Goal: Information Seeking & Learning: Learn about a topic

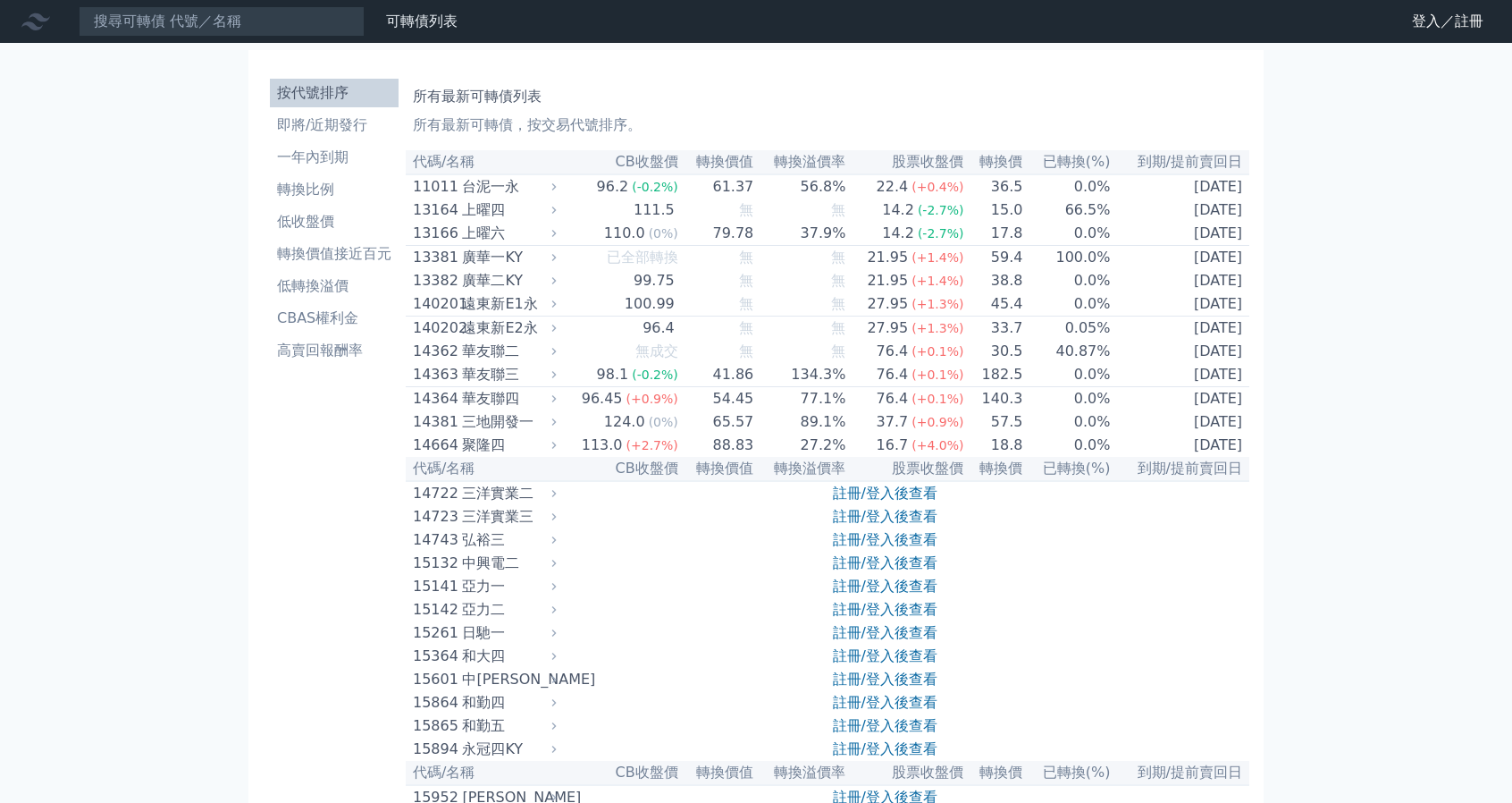
scroll to position [626, 0]
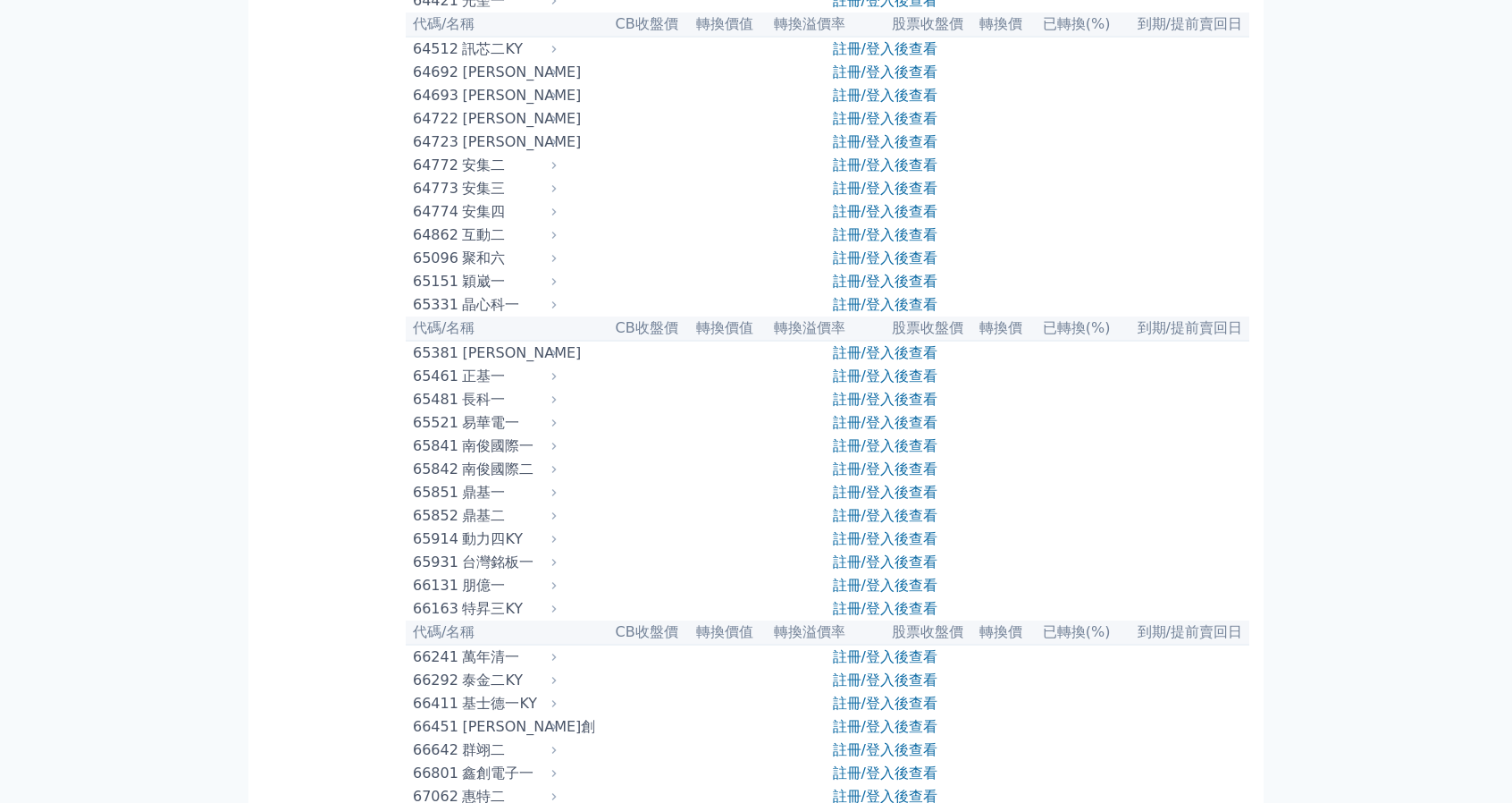
scroll to position [7422, 0]
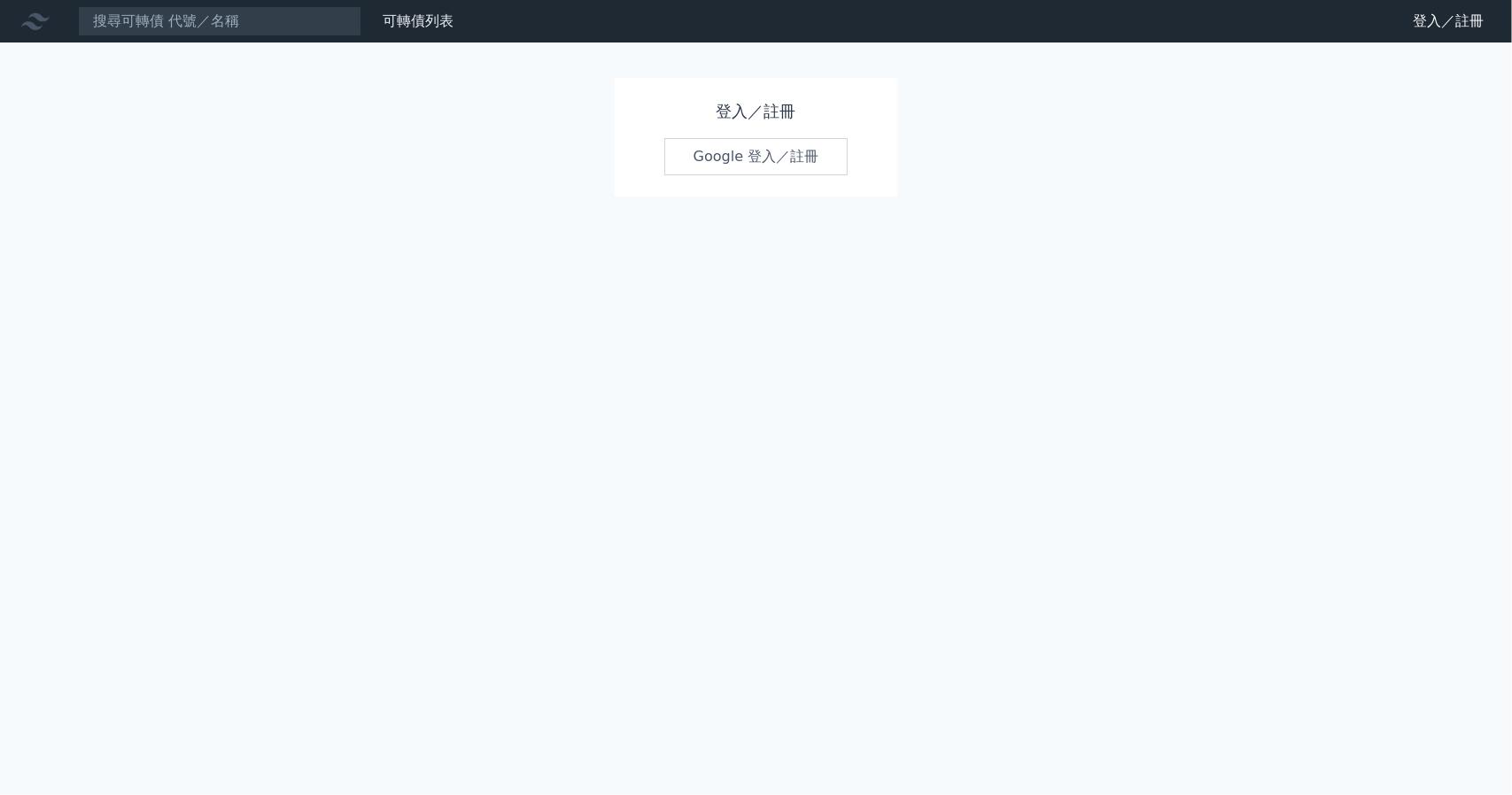
click at [732, 162] on link "Google 登入／註冊" at bounding box center [756, 156] width 184 height 37
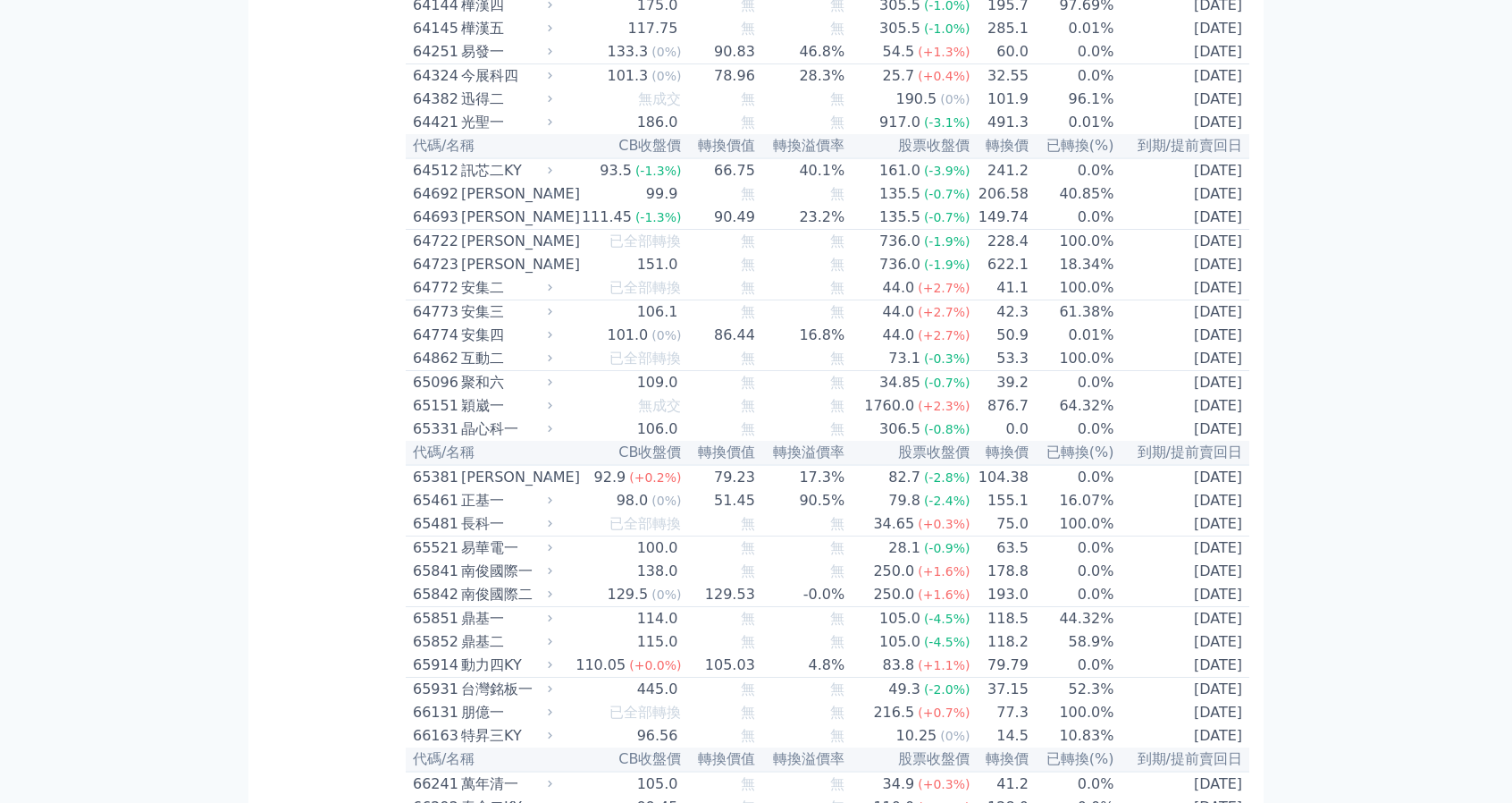
scroll to position [7439, 0]
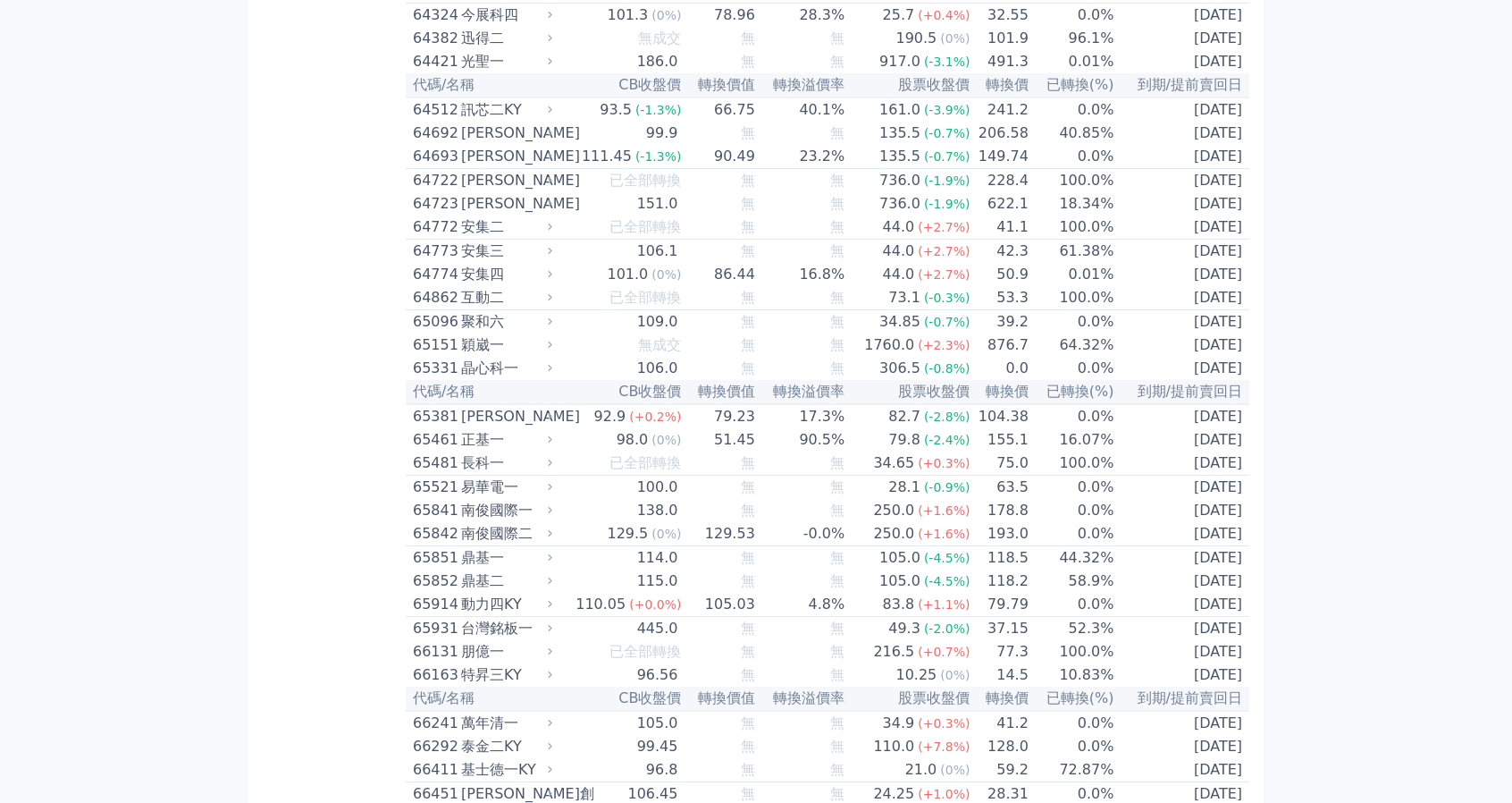
drag, startPoint x: 1520, startPoint y: 44, endPoint x: 1455, endPoint y: 559, distance: 519.1
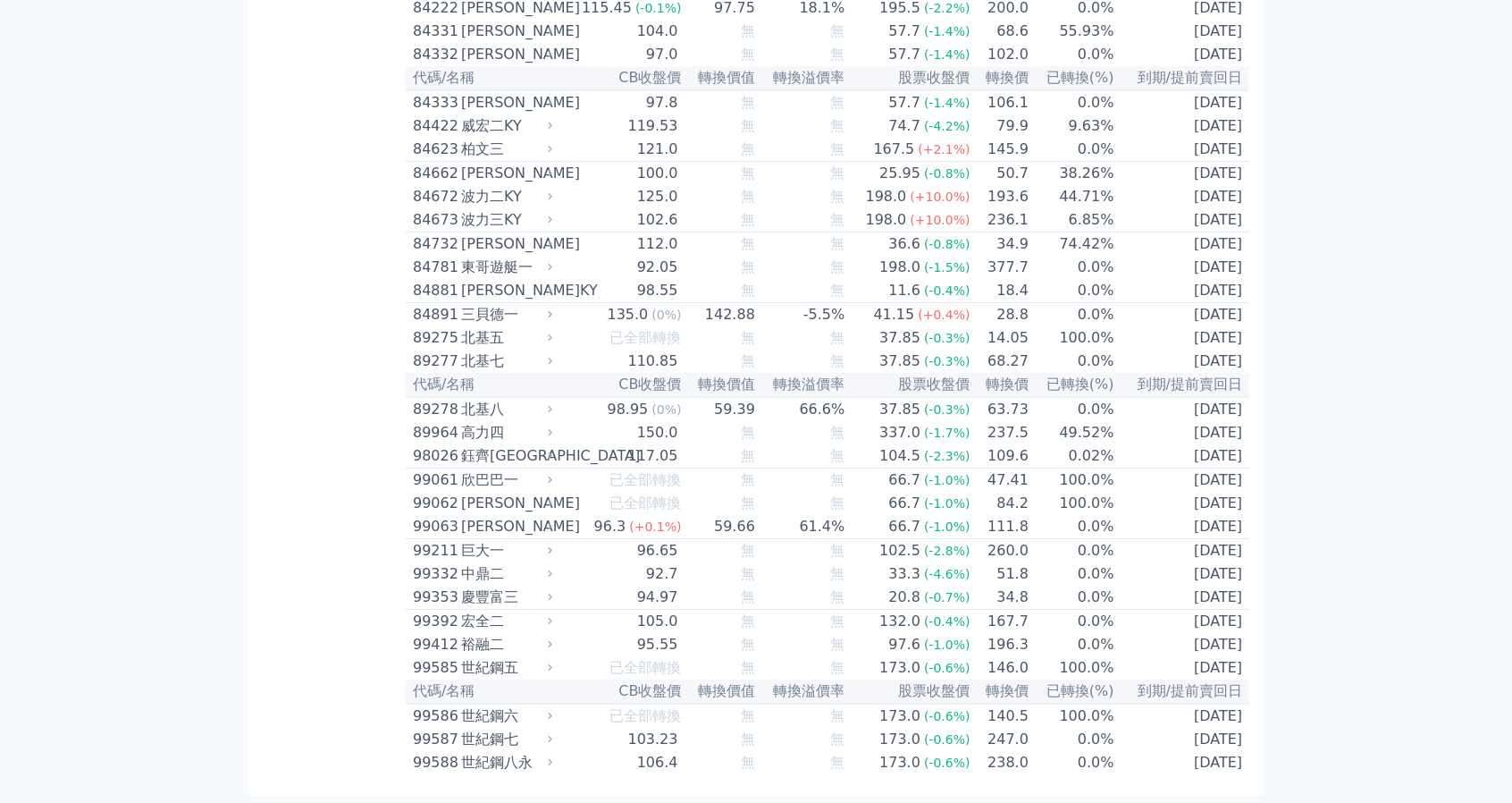
scroll to position [9580, 0]
